Goal: Find specific page/section: Find specific page/section

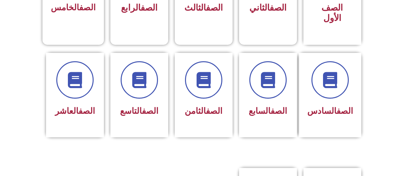
scroll to position [232, 0]
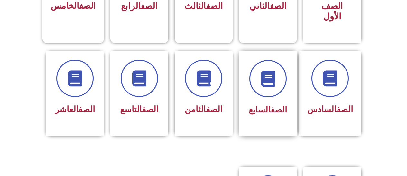
click at [271, 105] on link "الصف" at bounding box center [278, 110] width 16 height 10
click at [275, 113] on div "الصف السابع" at bounding box center [268, 93] width 58 height 85
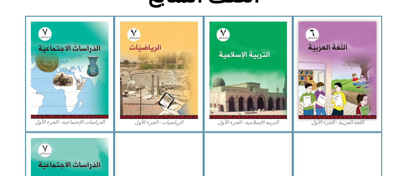
scroll to position [188, 0]
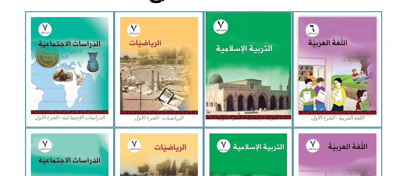
click at [264, 86] on img at bounding box center [248, 65] width 86 height 107
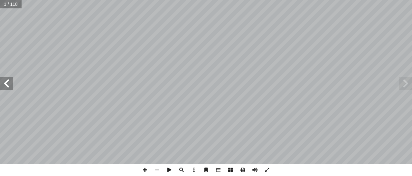
click at [405, 82] on span at bounding box center [405, 83] width 13 height 13
click at [5, 84] on span at bounding box center [6, 83] width 13 height 13
click at [5, 85] on span at bounding box center [6, 83] width 13 height 13
click at [8, 168] on div "ِ م ْ و َ لى ي ِ إ ا ِ ه ِ ب ْ ر َ لى د َ ع َ سار ْ ن َ م َ و ِ ه ِ ب ْ ح َ ص َ…" at bounding box center [206, 88] width 412 height 176
click at [5, 84] on span at bounding box center [6, 83] width 13 height 13
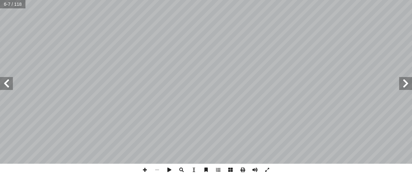
click at [9, 83] on span at bounding box center [6, 83] width 13 height 13
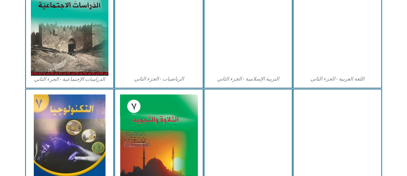
scroll to position [398, 0]
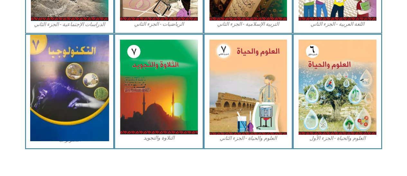
click at [83, 104] on img at bounding box center [69, 88] width 79 height 106
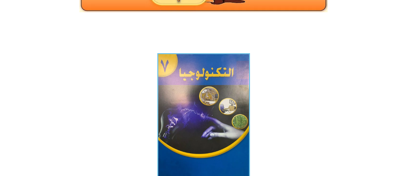
scroll to position [149, 0]
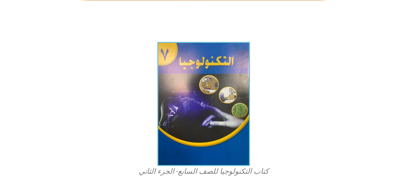
click at [202, 135] on img at bounding box center [203, 104] width 93 height 124
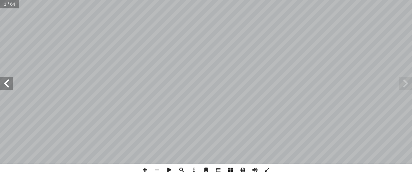
click at [409, 83] on span at bounding box center [405, 83] width 13 height 13
click at [405, 83] on span at bounding box center [405, 83] width 13 height 13
click at [8, 85] on span at bounding box center [6, 83] width 13 height 13
click at [6, 85] on span at bounding box center [6, 83] width 13 height 13
click at [4, 81] on span at bounding box center [6, 83] width 13 height 13
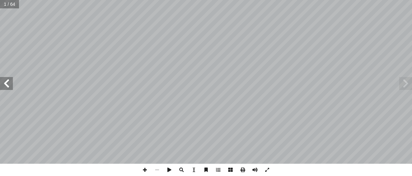
click at [9, 84] on span at bounding box center [6, 83] width 13 height 13
click at [6, 83] on span at bounding box center [6, 83] width 13 height 13
click at [5, 85] on span at bounding box center [6, 83] width 13 height 13
click at [6, 83] on span at bounding box center [6, 83] width 13 height 13
click at [405, 85] on span at bounding box center [405, 83] width 13 height 13
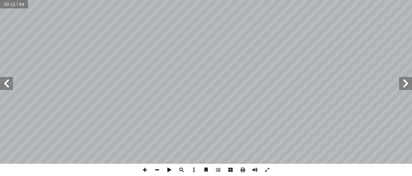
click at [405, 82] on span at bounding box center [405, 83] width 13 height 13
click at [9, 83] on span at bounding box center [6, 83] width 13 height 13
